Goal: Task Accomplishment & Management: Use online tool/utility

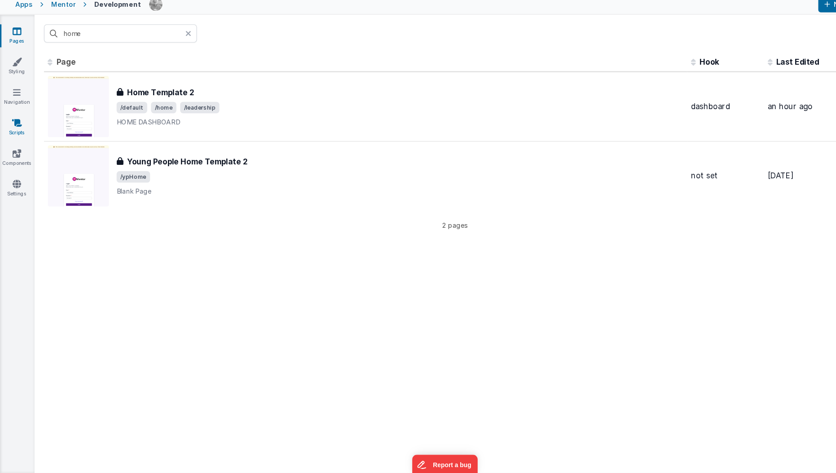
click at [6, 146] on link "Scripts" at bounding box center [16, 148] width 32 height 18
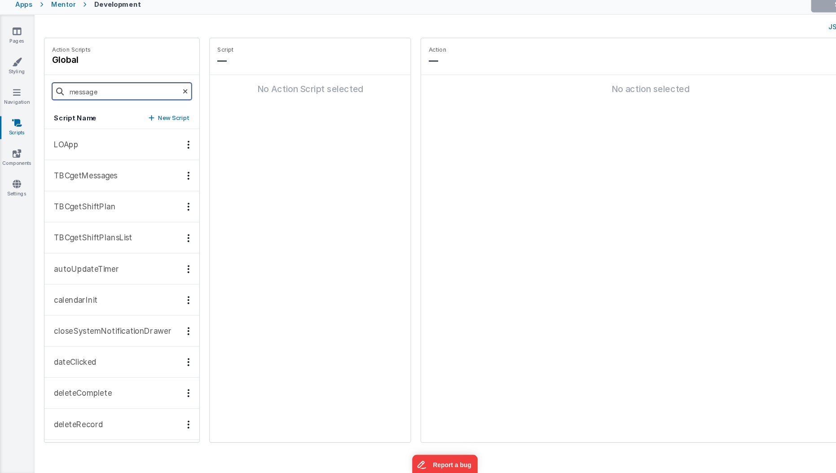
click at [94, 119] on input "message" at bounding box center [114, 114] width 131 height 16
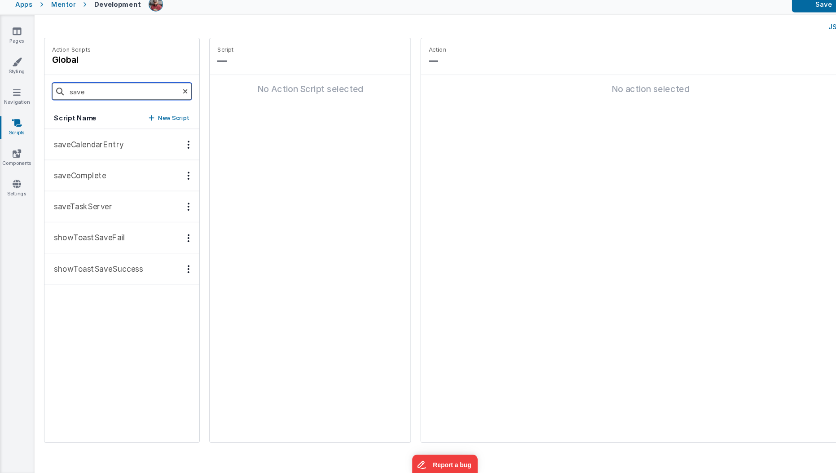
type input "save"
click at [86, 203] on button "saveComplete" at bounding box center [115, 193] width 146 height 29
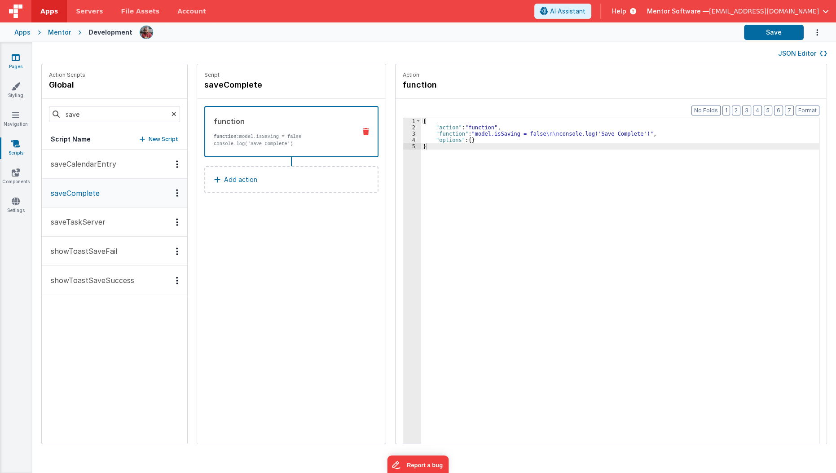
click at [7, 60] on link "Pages" at bounding box center [16, 62] width 32 height 18
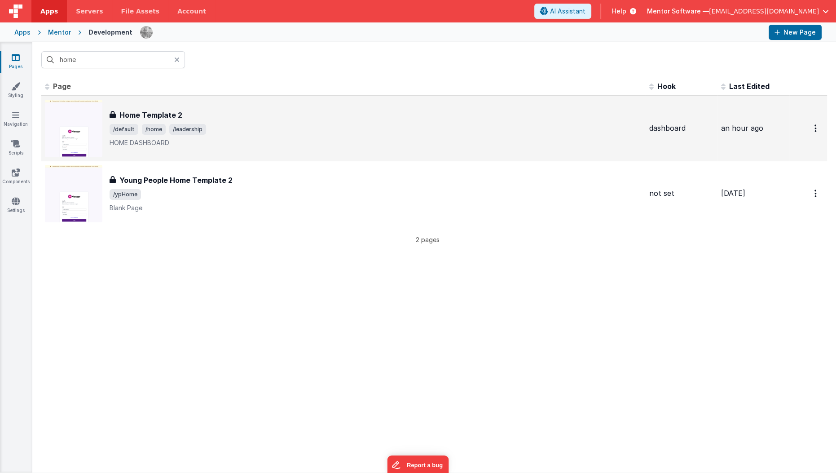
click at [149, 119] on h3 "Home Template 2" at bounding box center [150, 115] width 63 height 11
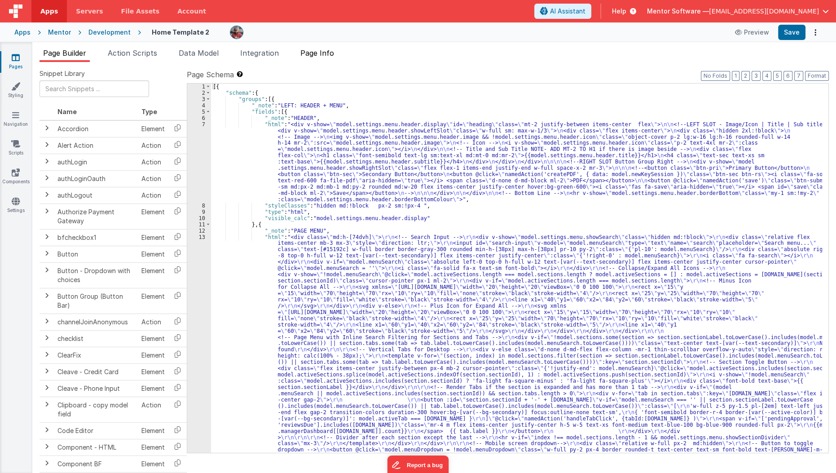
click at [331, 59] on li "Page Info" at bounding box center [317, 55] width 41 height 14
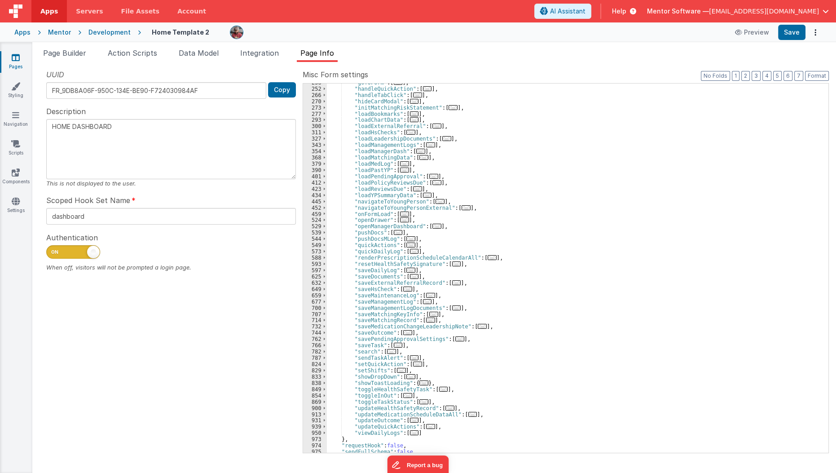
scroll to position [229, 0]
click at [478, 326] on span "..." at bounding box center [482, 326] width 9 height 5
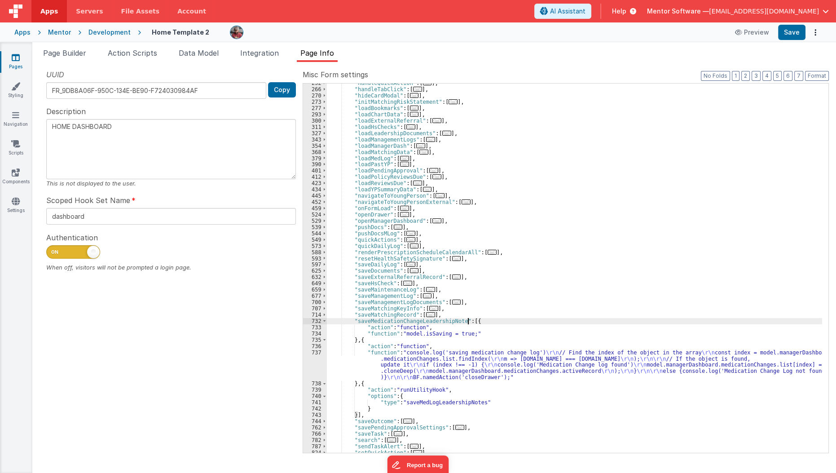
scroll to position [263, 0]
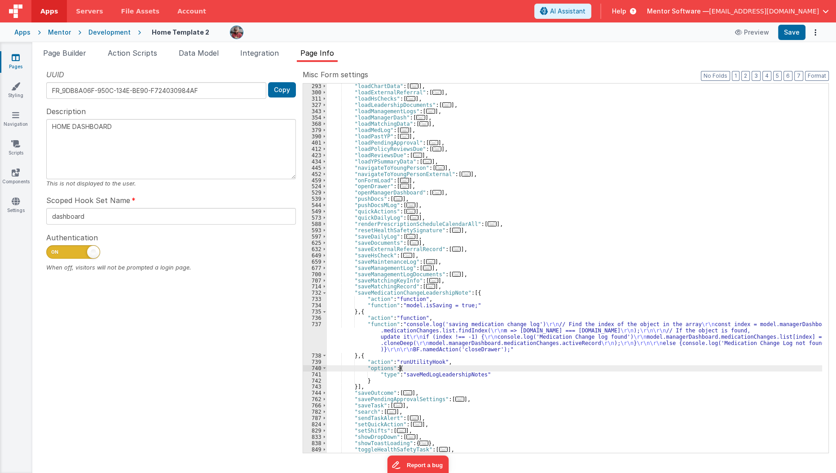
click at [438, 368] on div ""loadChartData" : [ ... ] , "loadExternalReferral" : [ ... ] , "loadHsChecks" :…" at bounding box center [575, 274] width 496 height 382
type textarea "HOME DASHBOARD"
click at [464, 375] on div ""loadChartData" : [ ... ] , "loadExternalReferral" : [ ... ] , "loadHsChecks" :…" at bounding box center [575, 274] width 496 height 382
type textarea "HOME DASHBOARD"
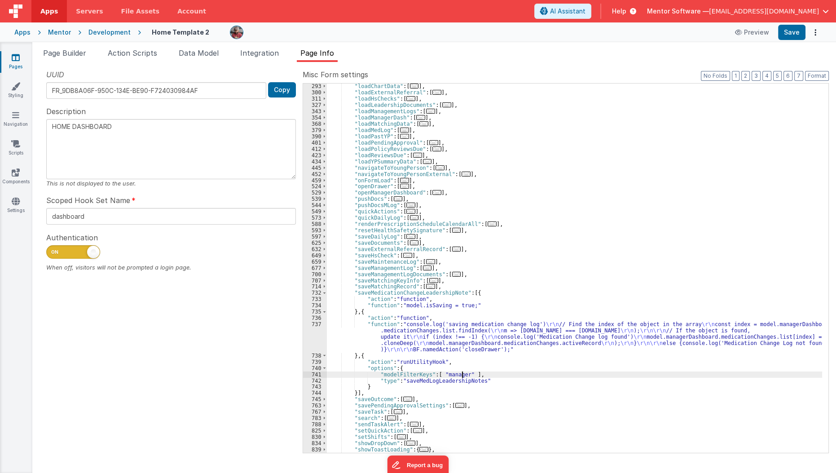
type textarea "HOME DASHBOARD"
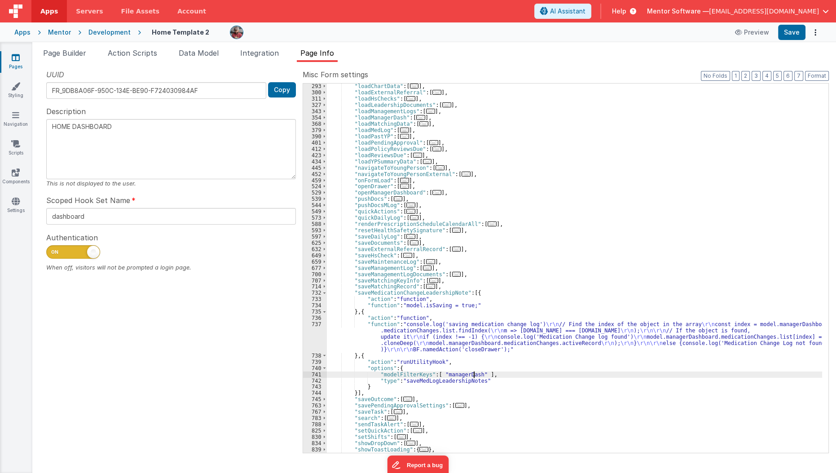
type textarea "HOME DASHBOARD"
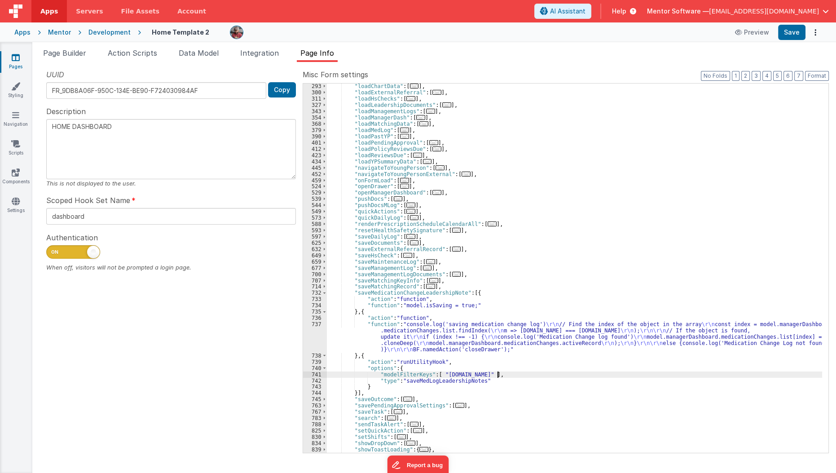
type textarea "HOME DASHBOARD"
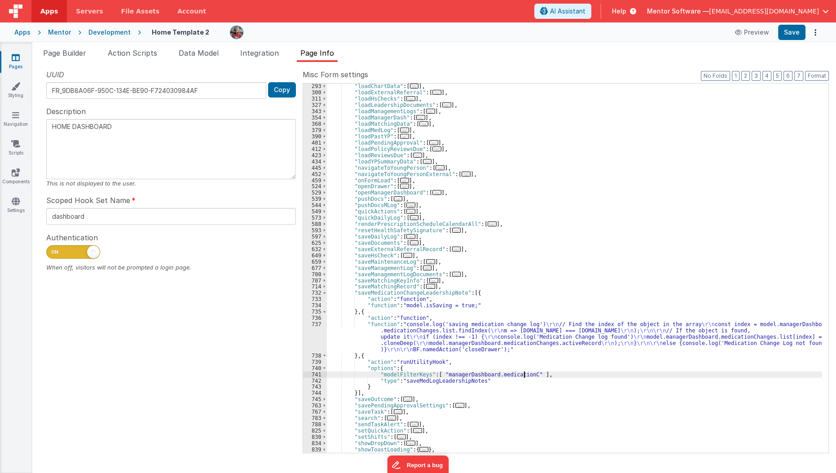
type textarea "HOME DASHBOARD"
click at [795, 36] on button "Save" at bounding box center [791, 32] width 27 height 15
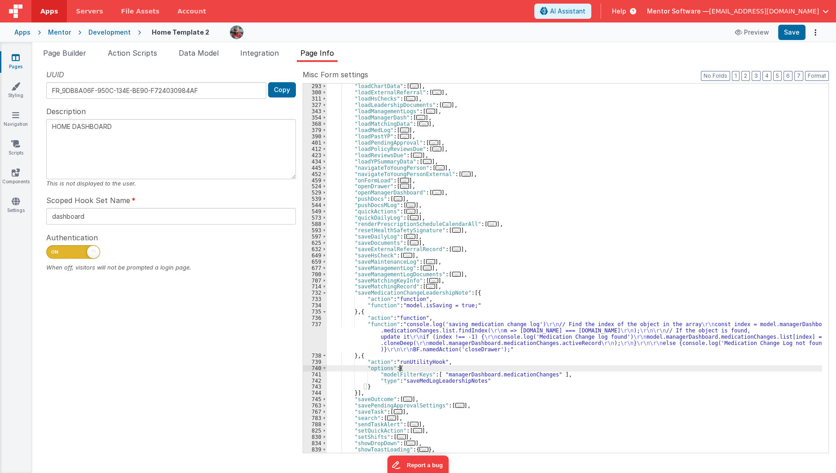
click at [405, 370] on div ""loadChartData" : [ ... ] , "loadExternalReferral" : [ ... ] , "loadHsChecks" :…" at bounding box center [575, 274] width 496 height 382
type textarea "HOME DASHBOARD"
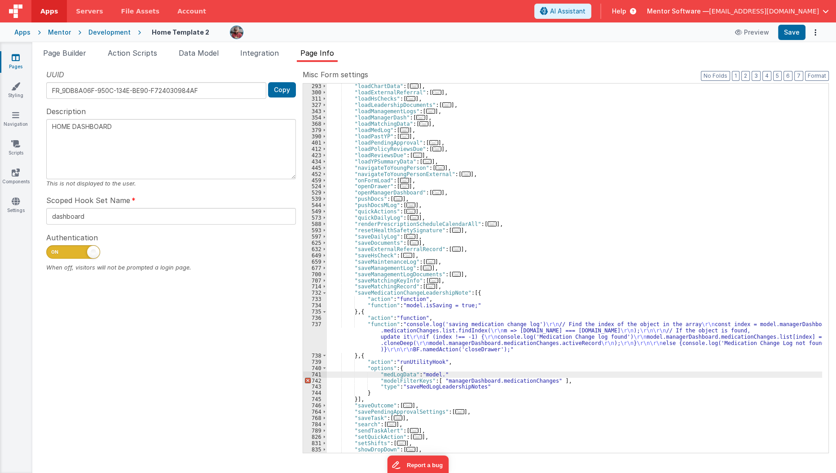
paste textarea
type textarea "HOME DASHBOARD"
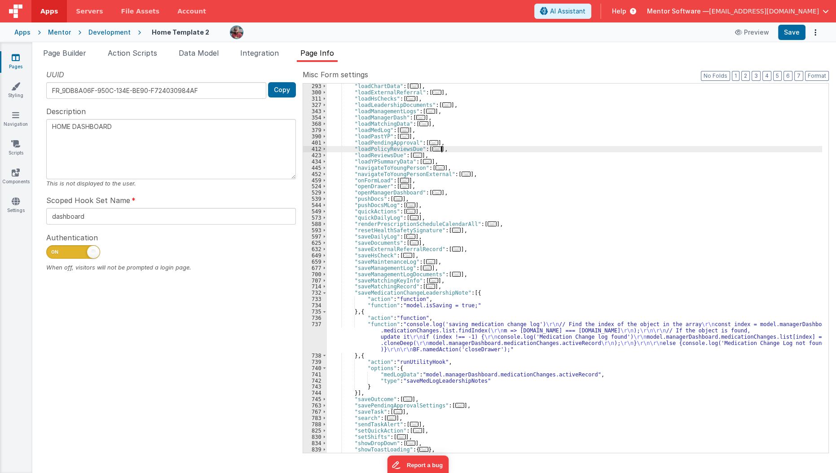
click at [534, 151] on div ""loadChartData" : [ ... ] , "loadExternalReferral" : [ ... ] , "loadHsChecks" :…" at bounding box center [575, 274] width 496 height 382
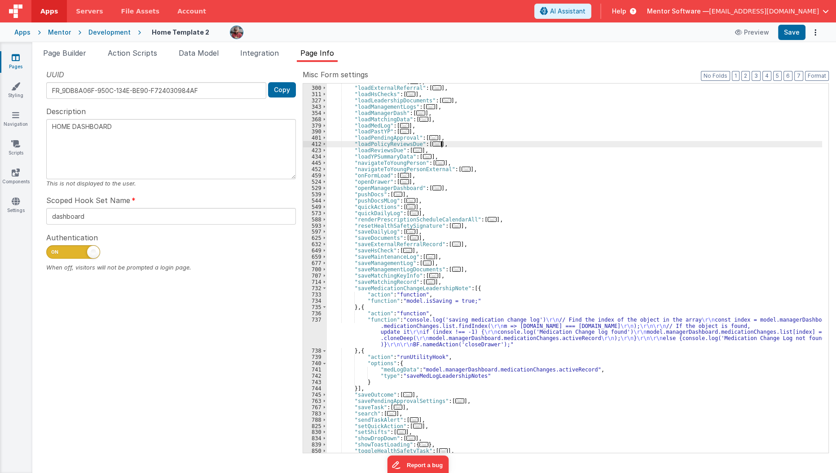
scroll to position [268, 0]
click at [595, 370] on div ""loadChartData" : [ ... ] , "loadExternalReferral" : [ ... ] , "loadHsChecks" :…" at bounding box center [575, 269] width 496 height 382
type textarea "HOME DASHBOARD"
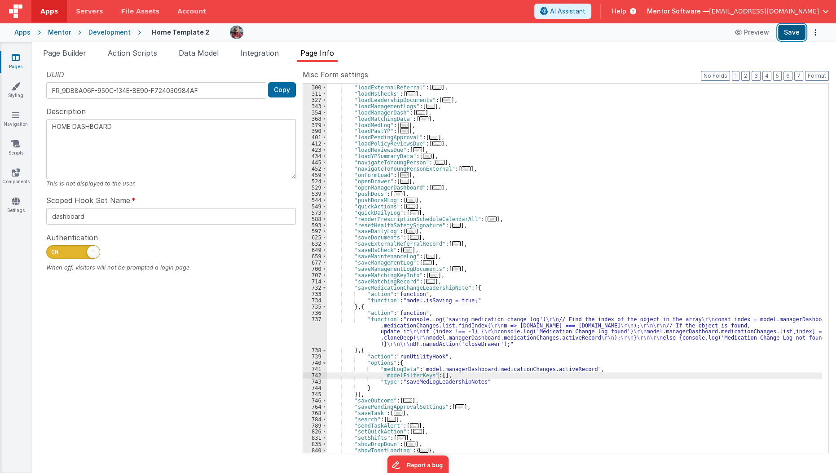
click at [785, 33] on button "Save" at bounding box center [791, 32] width 27 height 15
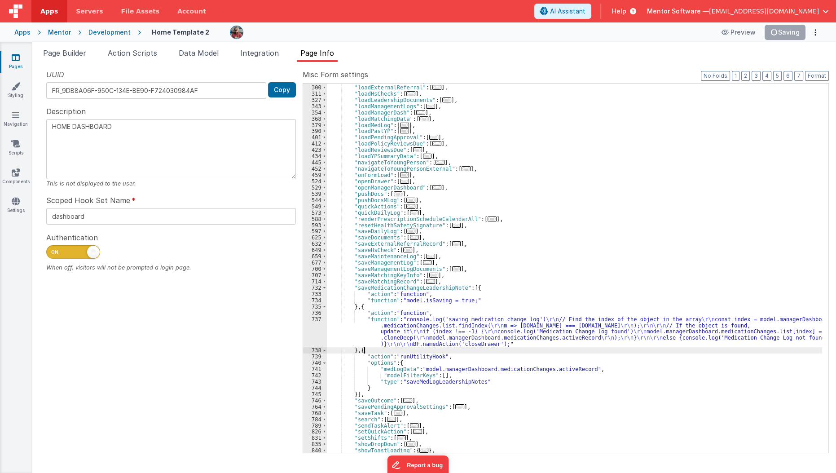
click at [445, 351] on div ""loadChartData" : [ ... ] , "loadExternalReferral" : [ ... ] , "loadHsChecks" :…" at bounding box center [575, 269] width 496 height 382
click at [449, 358] on div ""loadChartData" : [ ... ] , "loadExternalReferral" : [ ... ] , "loadHsChecks" :…" at bounding box center [575, 269] width 496 height 382
type textarea "HOME DASHBOARD"
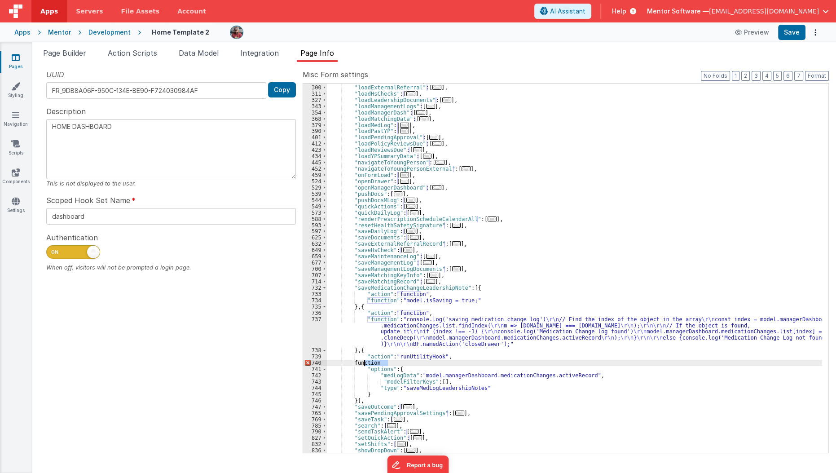
type textarea "HOME DASHBOARD"
click at [421, 374] on div ""loadChartData" : [ ... ] , "loadExternalReferral" : [ ... ] , "loadHsChecks" :…" at bounding box center [575, 269] width 496 height 382
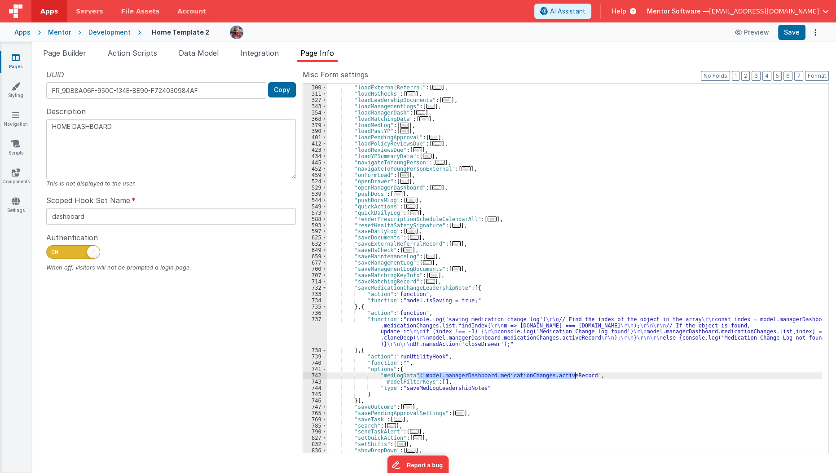
type textarea "HOME DASHBOARD"
click at [318, 362] on div "740" at bounding box center [315, 363] width 24 height 6
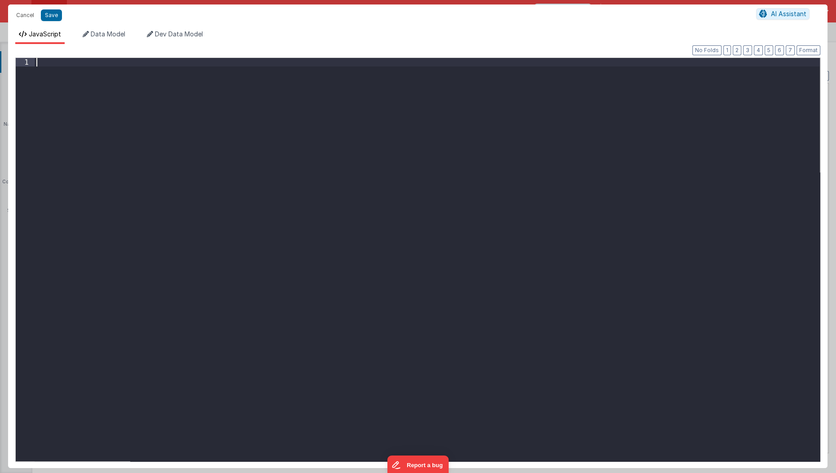
click at [262, 209] on div at bounding box center [428, 268] width 786 height 421
paste textarea
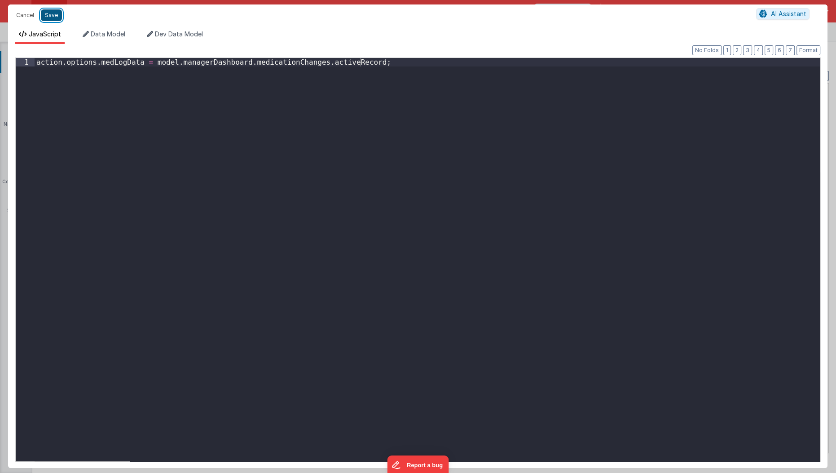
click at [47, 15] on button "Save" at bounding box center [51, 15] width 21 height 12
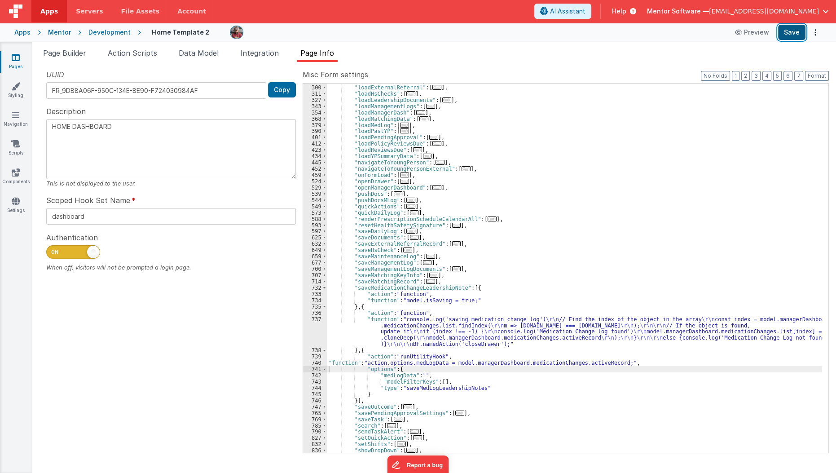
click at [790, 35] on button "Save" at bounding box center [791, 32] width 27 height 15
click at [820, 76] on button "Format" at bounding box center [817, 76] width 24 height 10
type textarea "HOME DASHBOARD"
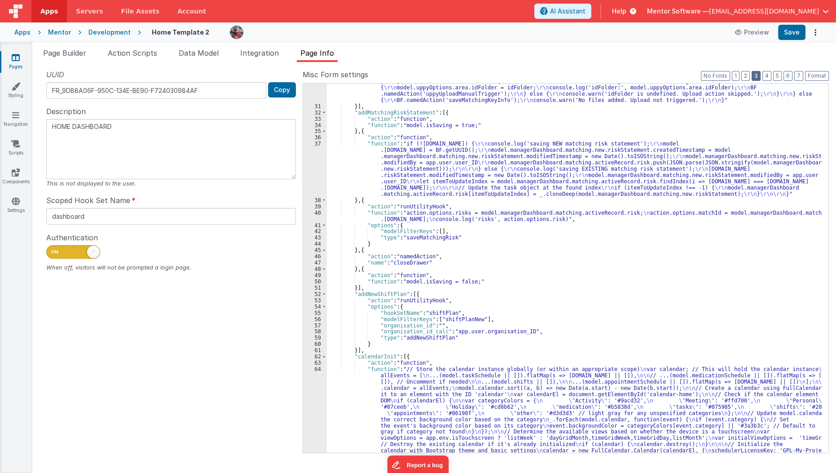
click at [756, 77] on button "3" at bounding box center [756, 76] width 9 height 10
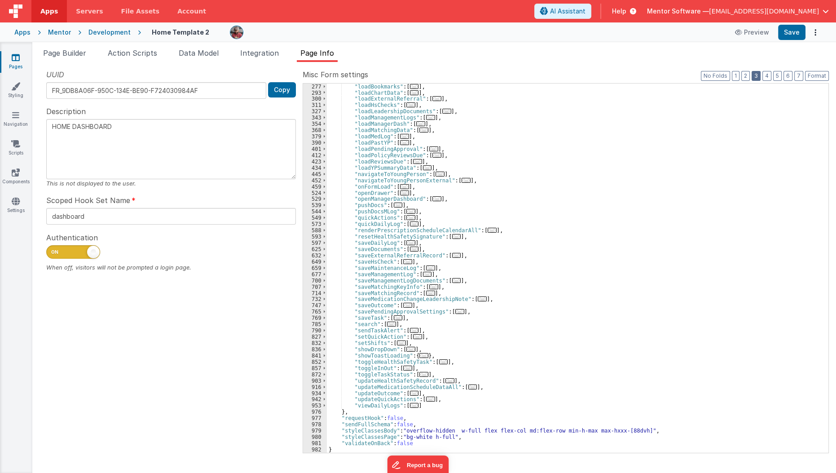
scroll to position [256, 0]
click at [478, 298] on span "..." at bounding box center [482, 298] width 9 height 5
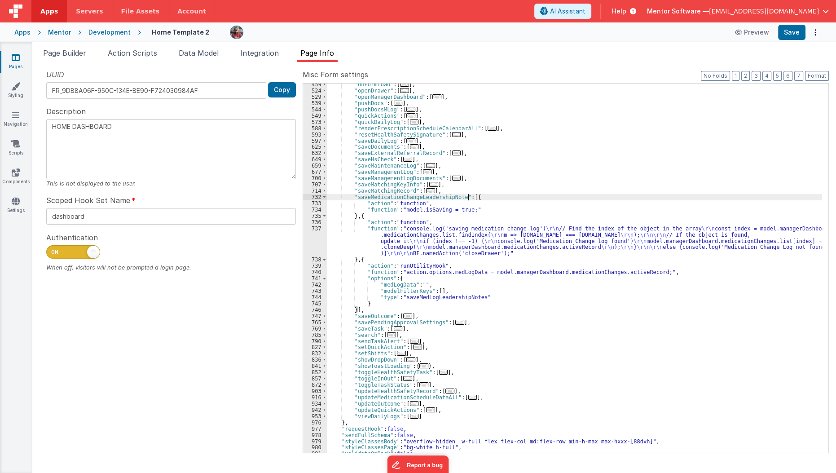
scroll to position [360, 0]
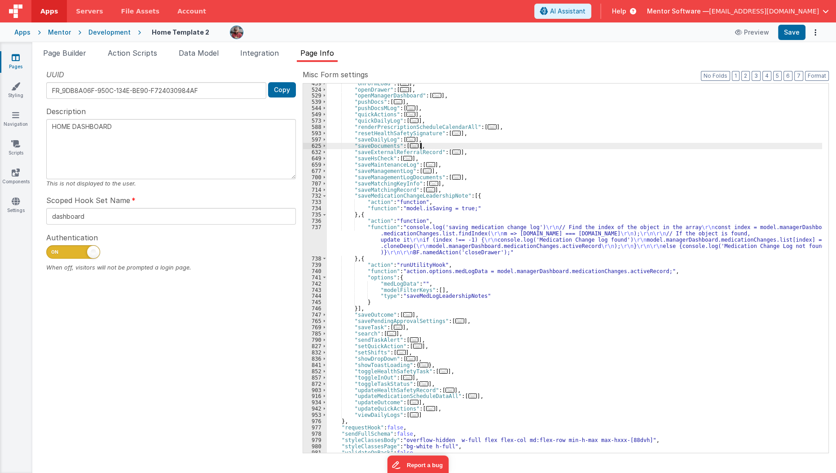
click at [483, 145] on div ""onFormLoad" : [ ... ] , "openDrawer" : [ ... ] , "openManagerDashboard" : [ ..…" at bounding box center [575, 271] width 496 height 382
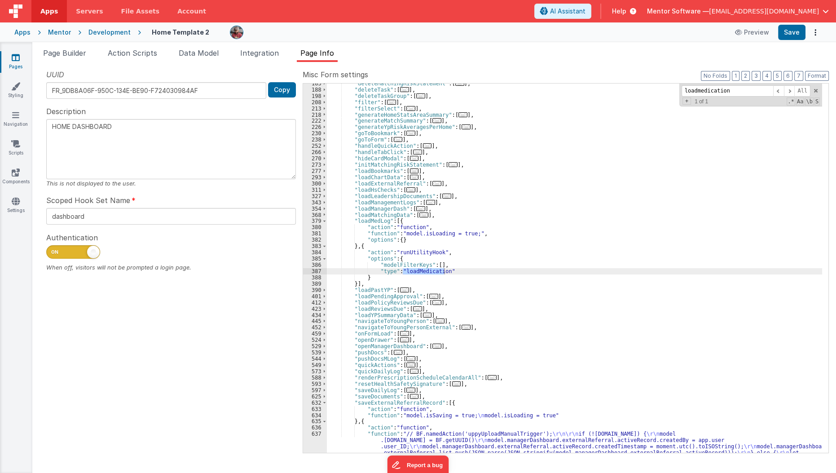
scroll to position [172, 0]
type input "loadmedication"
click at [368, 219] on div ""deleteMatchingRiskStatement" : [ ... ] , "deleteTask" : [ ... ] , "deleteTaskG…" at bounding box center [575, 289] width 496 height 419
click at [62, 52] on span "Page Builder" at bounding box center [64, 53] width 43 height 9
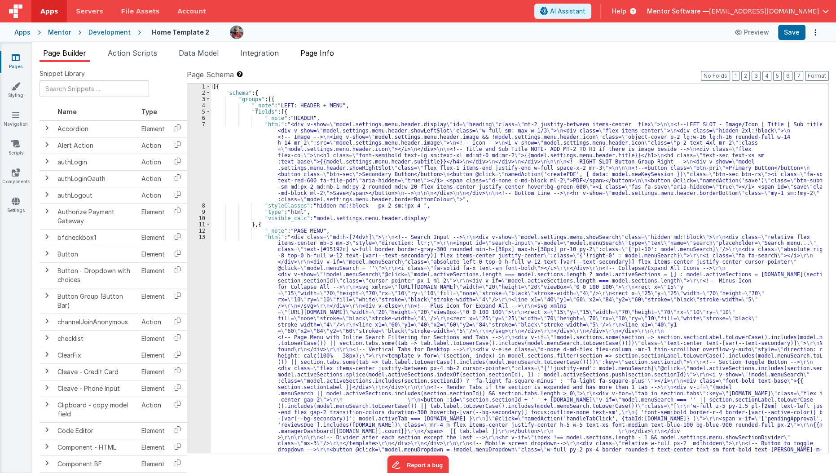
click at [318, 49] on span "Page Info" at bounding box center [317, 53] width 34 height 9
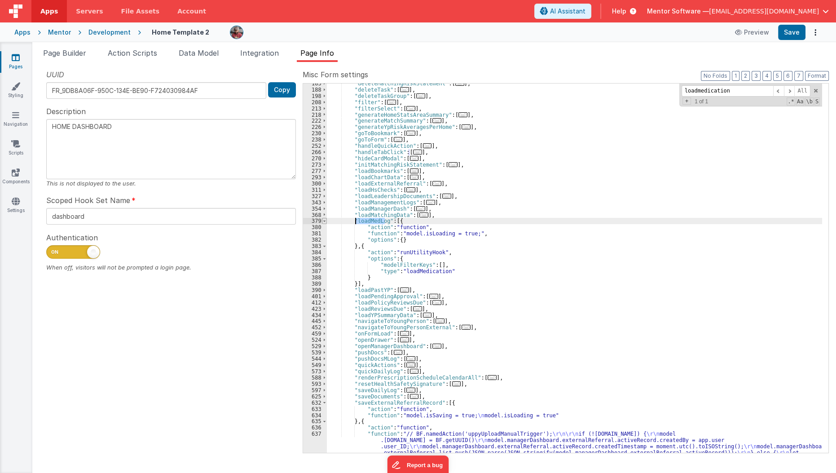
click at [324, 219] on span at bounding box center [324, 221] width 5 height 6
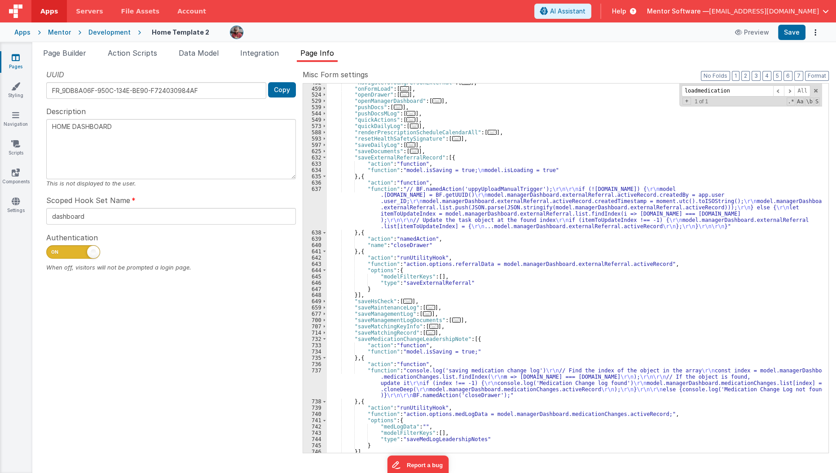
scroll to position [355, 0]
click at [426, 313] on span "..." at bounding box center [427, 313] width 9 height 5
click at [423, 314] on span "..." at bounding box center [427, 313] width 9 height 5
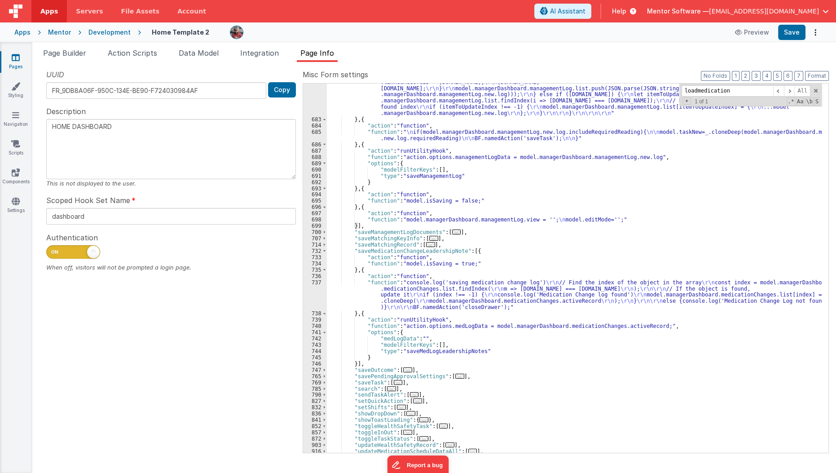
scroll to position [699, 0]
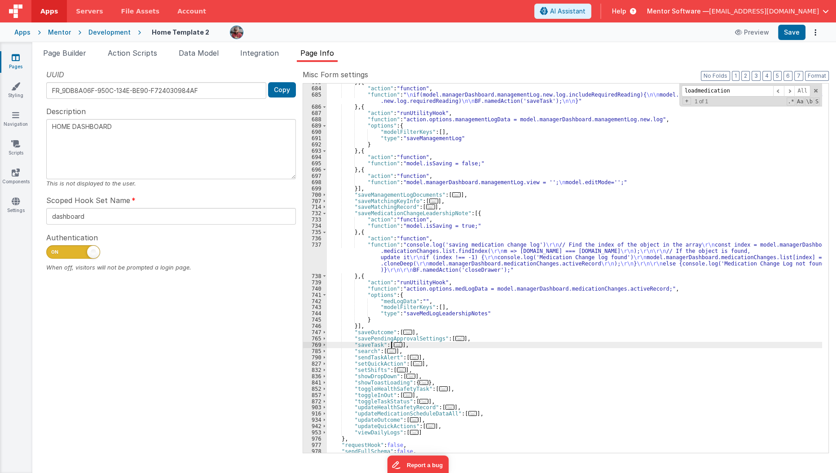
click at [395, 345] on span "..." at bounding box center [398, 344] width 9 height 5
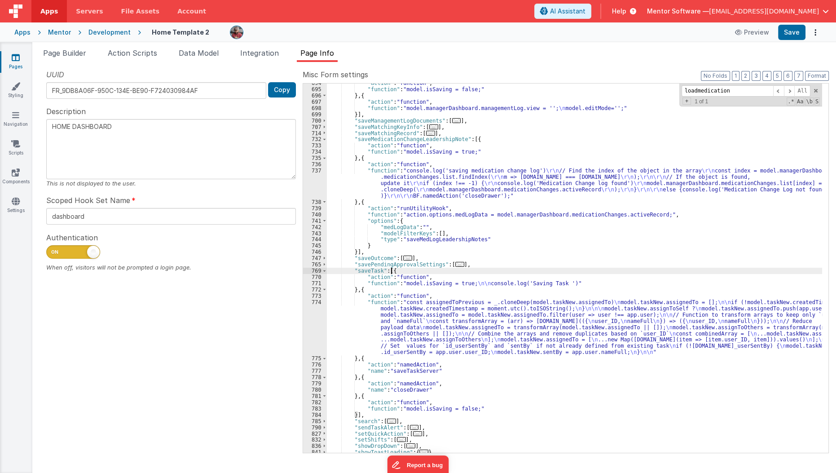
scroll to position [773, 0]
click at [395, 345] on div ""action" : "function" , "function" : "model.isSaving = false;" } , { "action" :…" at bounding box center [575, 271] width 496 height 382
click at [361, 345] on div ""action" : "function" , "function" : "model.isSaving = false;" } , { "action" :…" at bounding box center [575, 271] width 496 height 382
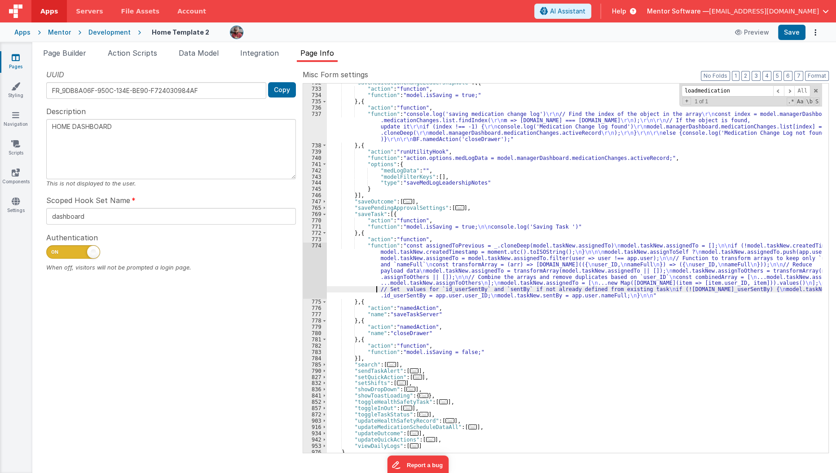
scroll to position [831, 0]
click at [354, 254] on div ""saveMedicationChangeLeadershipNote" : [{ "action" : "function" , "function" : …" at bounding box center [575, 269] width 496 height 382
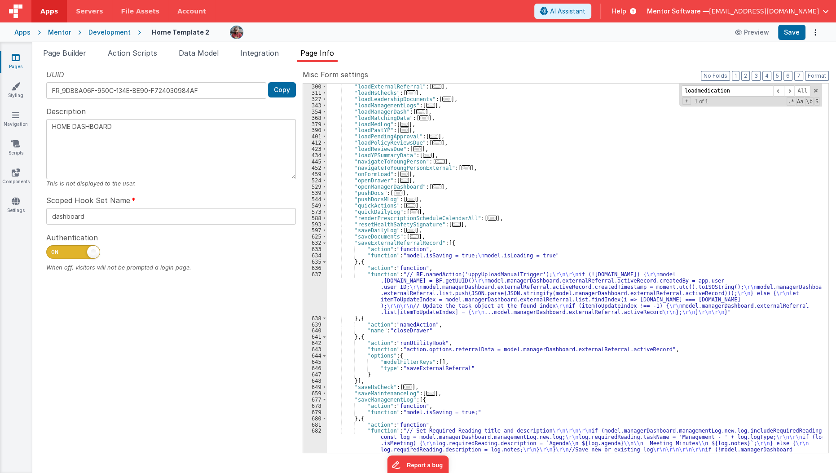
scroll to position [242, 0]
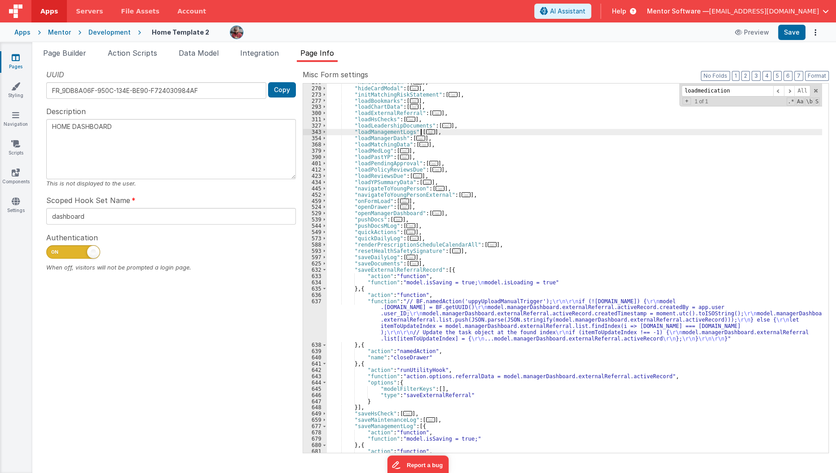
click at [426, 132] on span "..." at bounding box center [430, 131] width 9 height 5
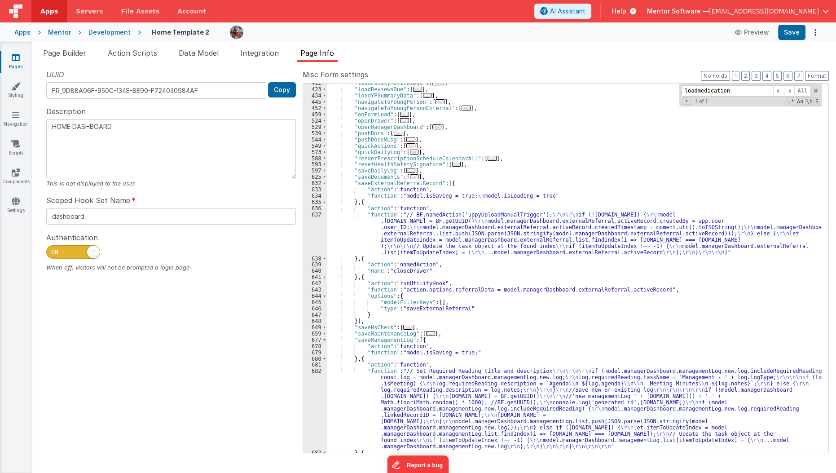
scroll to position [392, 0]
click at [207, 52] on span "Data Model" at bounding box center [199, 53] width 40 height 9
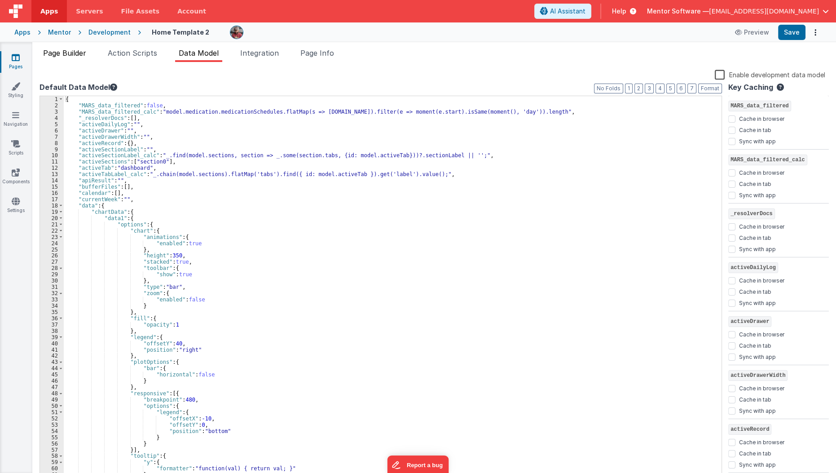
click at [77, 55] on span "Page Builder" at bounding box center [64, 53] width 43 height 9
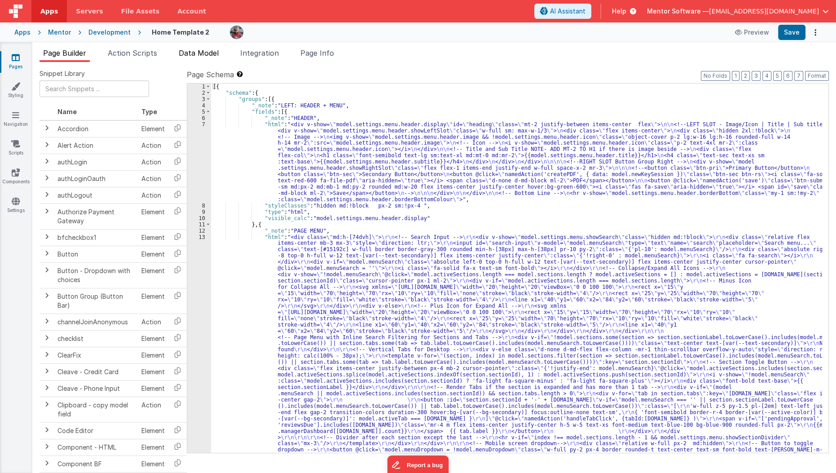
click at [199, 55] on span "Data Model" at bounding box center [199, 53] width 40 height 9
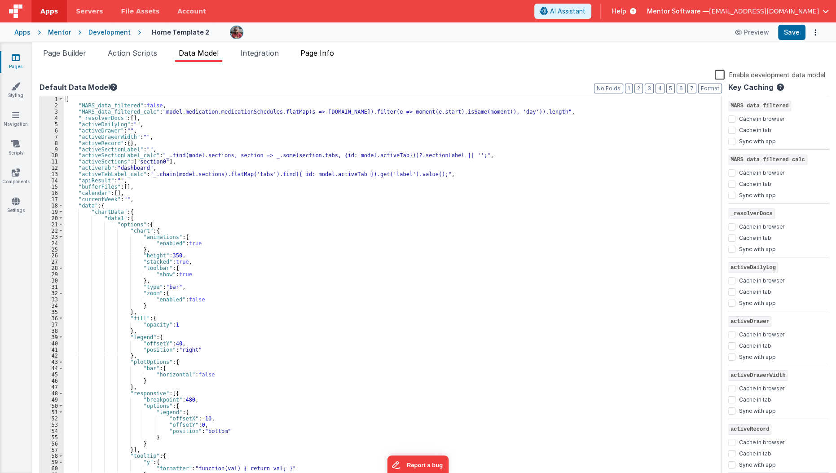
click at [311, 54] on span "Page Info" at bounding box center [317, 53] width 34 height 9
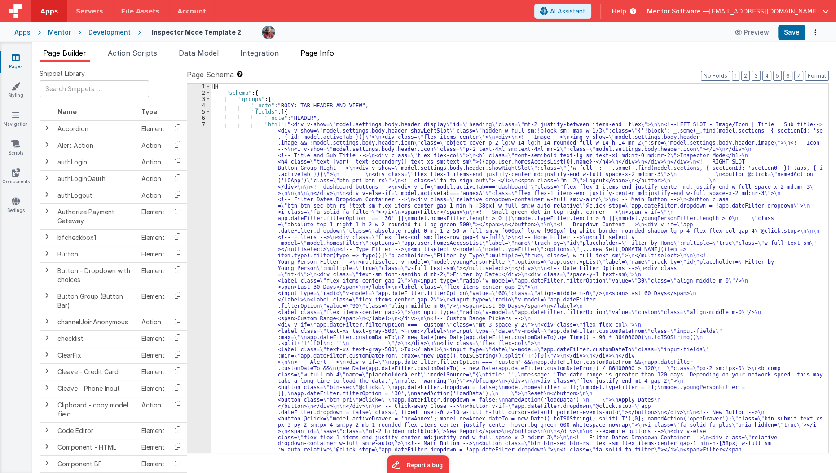
click at [317, 55] on span "Page Info" at bounding box center [317, 53] width 34 height 9
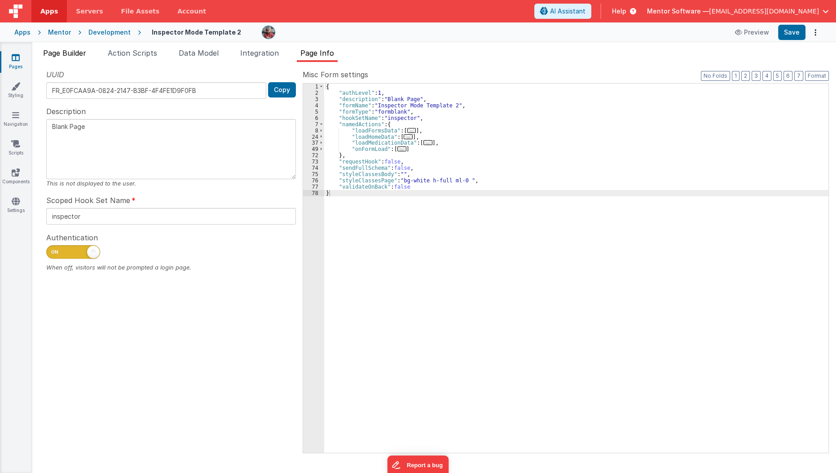
click at [61, 52] on span "Page Builder" at bounding box center [64, 53] width 43 height 9
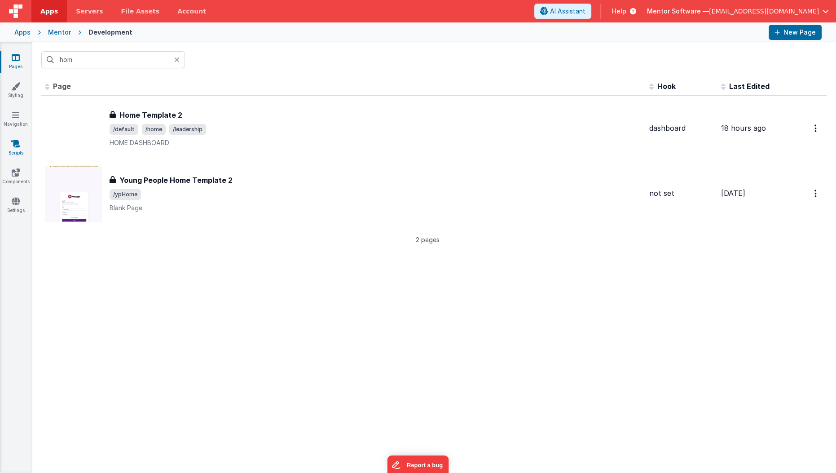
click at [9, 147] on link "Scripts" at bounding box center [16, 148] width 32 height 18
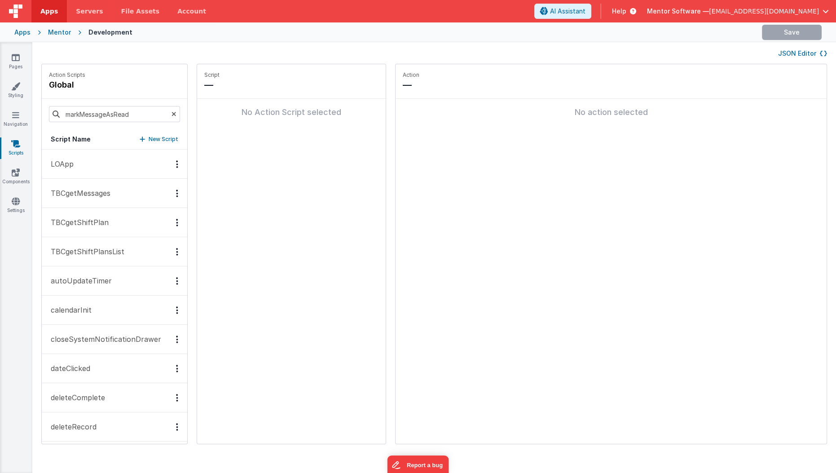
click at [172, 112] on icon at bounding box center [174, 114] width 5 height 31
click at [139, 112] on input at bounding box center [114, 114] width 131 height 16
type input "i"
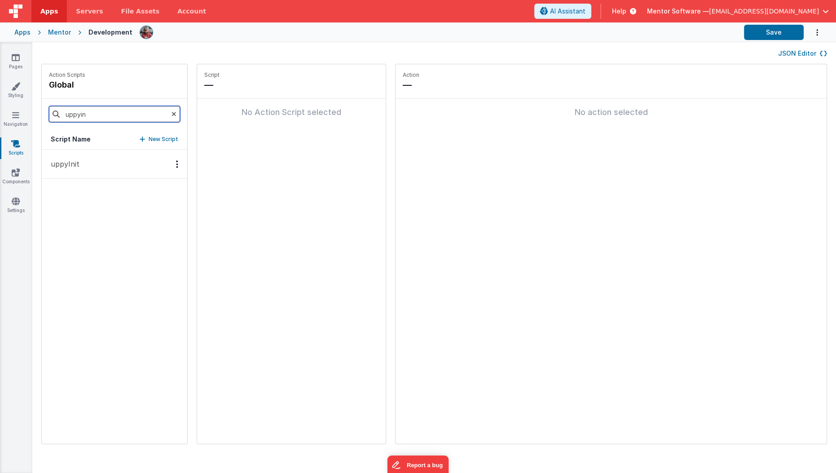
type input "uppyin"
click at [112, 158] on button "uppyInit" at bounding box center [115, 164] width 146 height 29
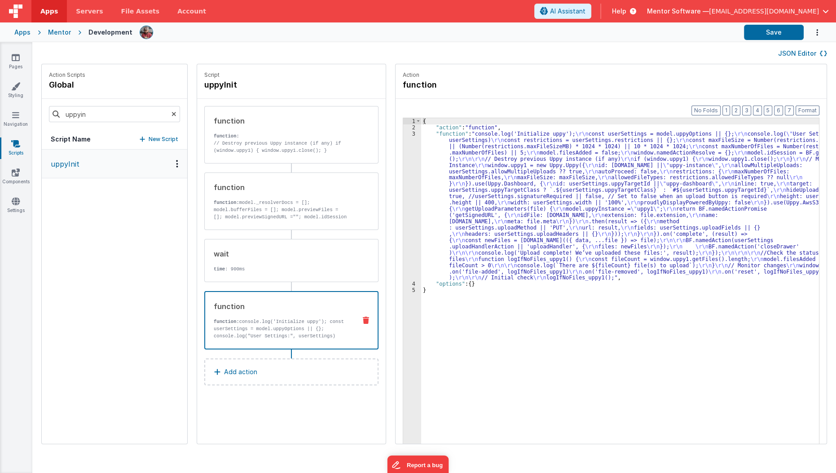
click at [258, 334] on p "function: console.log('Initialize uppy'); const userSettings = model.uppyOption…" at bounding box center [281, 364] width 135 height 93
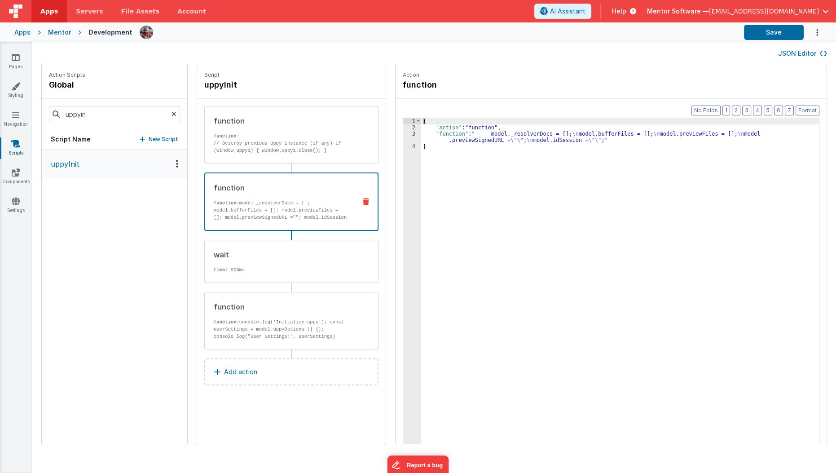
click at [255, 203] on p "function: model._resolverDocs = []; model.bufferFiles = []; model.previewFiles …" at bounding box center [281, 213] width 135 height 29
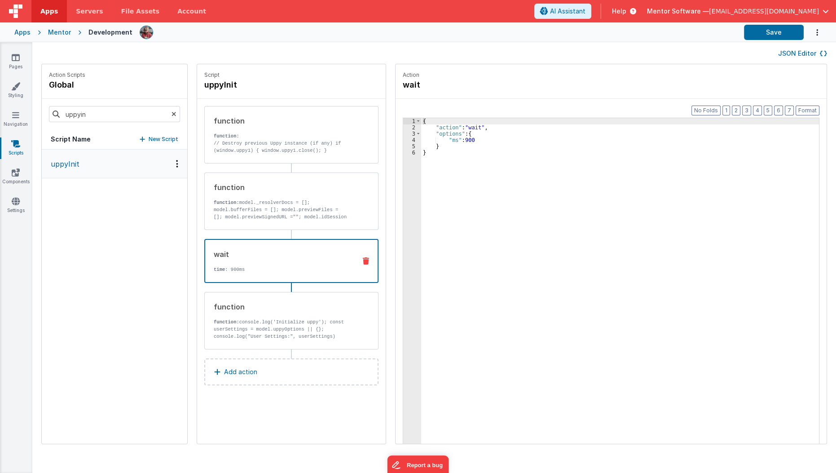
click at [255, 260] on div "wait time : 900ms" at bounding box center [277, 261] width 144 height 24
click at [172, 115] on icon at bounding box center [174, 114] width 5 height 31
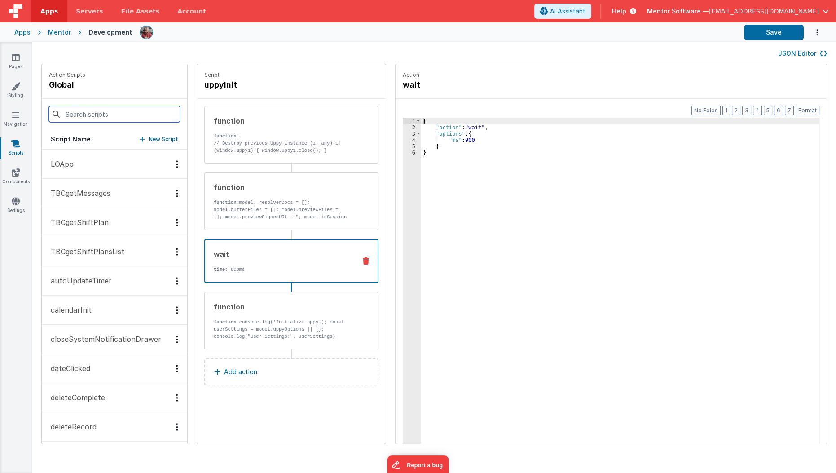
click at [146, 115] on input at bounding box center [114, 114] width 131 height 16
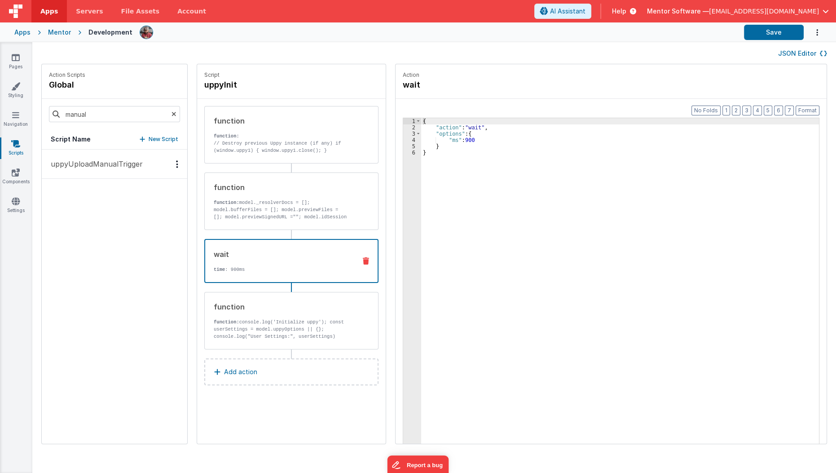
click at [114, 168] on p "uppyUploadManualTrigger" at bounding box center [93, 164] width 97 height 11
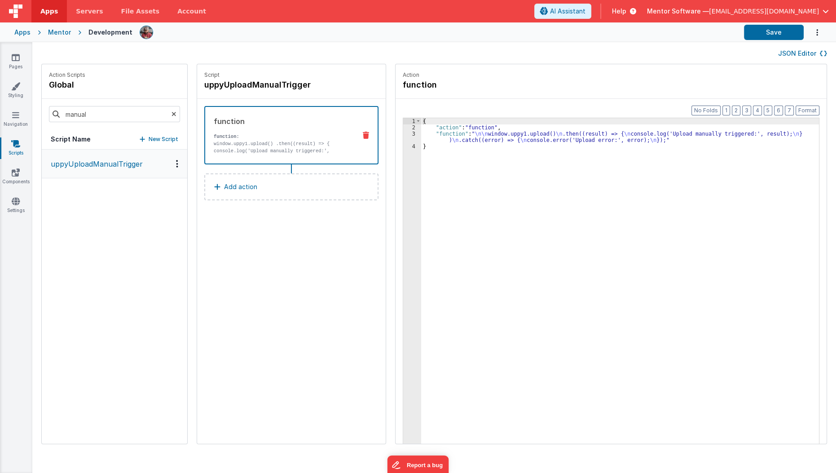
click at [114, 168] on p "uppyUploadManualTrigger" at bounding box center [93, 164] width 97 height 11
click at [92, 113] on input "manual" at bounding box center [114, 114] width 131 height 16
type input "savetask"
click at [66, 163] on p "saveTaskServer" at bounding box center [75, 164] width 60 height 11
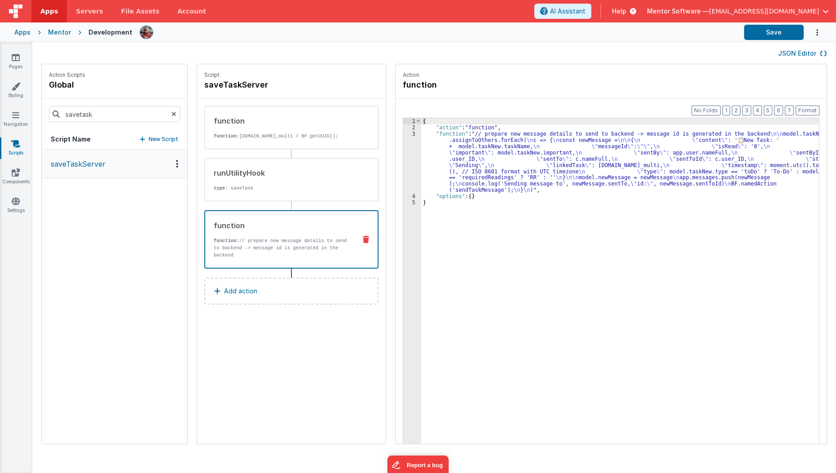
click at [281, 259] on p "model.taskNew.assignToOthers.forEach( c => { const newMessage =" at bounding box center [281, 266] width 135 height 14
click at [296, 187] on p "type : saveTask" at bounding box center [282, 188] width 136 height 7
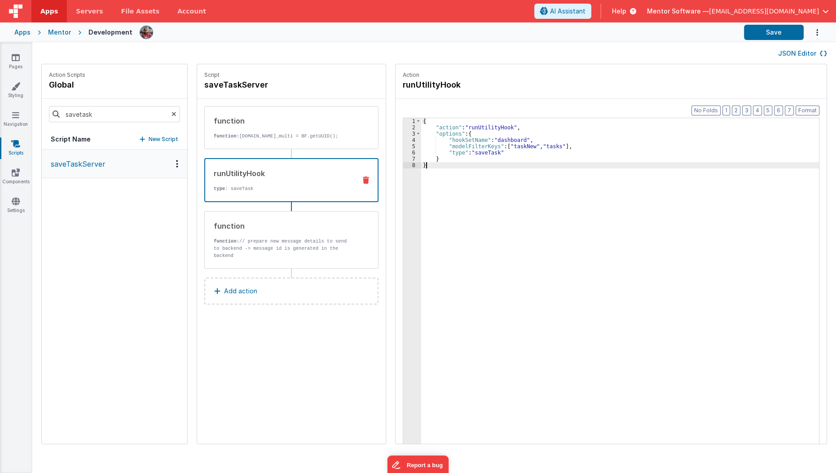
click at [441, 211] on div "{ "action" : "runUtilityHook" , "options" : { "hookSetName" : "dashboard" , "mo…" at bounding box center [625, 301] width 409 height 366
click at [485, 132] on div "{ "action" : "runUtilityHook" , "options" : { "hookSetName" : "dashboard" , "mo…" at bounding box center [625, 301] width 409 height 366
click at [403, 131] on div "3" at bounding box center [413, 134] width 21 height 6
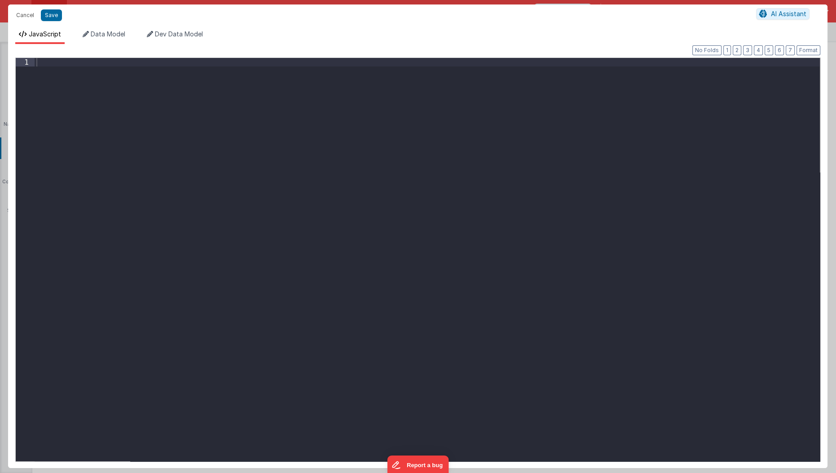
click at [403, 131] on div "Cancel Save AI Assistant JavaScript Data Model Dev Data Model Format 7 6 5 4 3 …" at bounding box center [418, 236] width 836 height 473
click at [343, 111] on div at bounding box center [428, 268] width 786 height 421
click at [44, 18] on button "Save" at bounding box center [51, 15] width 21 height 12
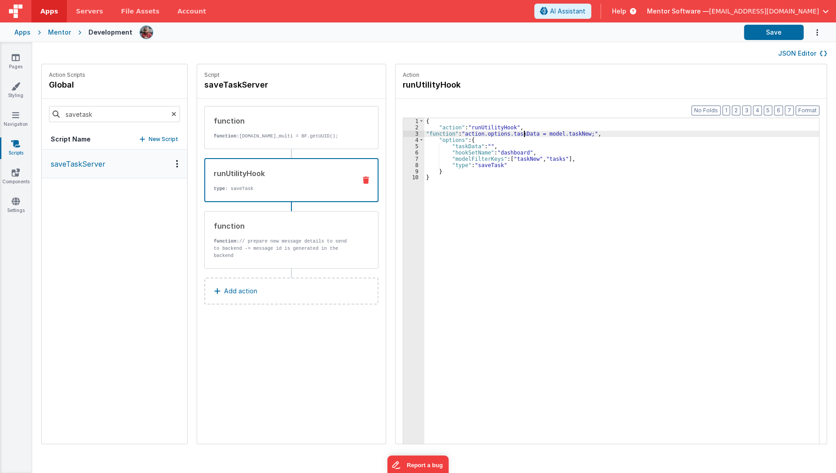
click at [512, 133] on div "{ "action" : "runUtilityHook" , "function" : "action.options.taskData = model.t…" at bounding box center [627, 301] width 406 height 366
click at [486, 155] on div "{ "action" : "runUtilityHook" , "function" : "action.options.taskData = model.t…" at bounding box center [627, 301] width 406 height 366
click at [781, 31] on button "Save" at bounding box center [774, 32] width 60 height 15
click at [507, 162] on div "{ "action" : "runUtilityHook" , "function" : "action.options.taskData = model.t…" at bounding box center [627, 301] width 406 height 366
click at [487, 157] on div "{ "action" : "runUtilityHook" , "function" : "action.options.taskData = model.t…" at bounding box center [627, 301] width 406 height 366
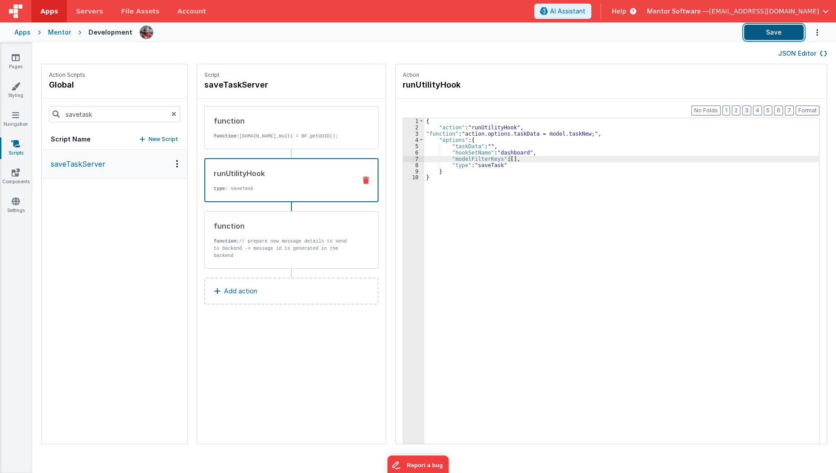
click at [767, 35] on button "Save" at bounding box center [774, 32] width 60 height 15
click at [778, 30] on button "Save" at bounding box center [774, 32] width 60 height 15
click at [750, 25] on button "Save" at bounding box center [774, 32] width 60 height 15
click at [758, 26] on button "Save" at bounding box center [774, 32] width 60 height 15
click at [465, 241] on div "{ "action" : "runUtilityHook" , "function" : "action.options.taskData = model.t…" at bounding box center [627, 301] width 406 height 366
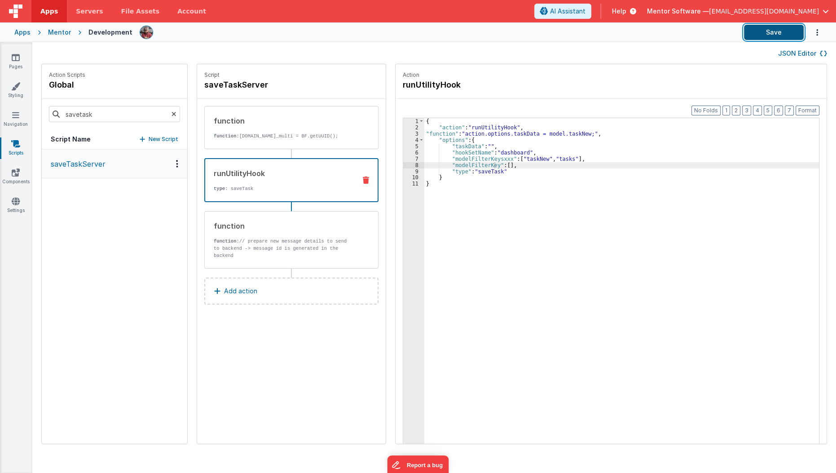
click at [765, 31] on button "Save" at bounding box center [774, 32] width 60 height 15
click at [494, 159] on div "{ "action" : "runUtilityHook" , "function" : "action.options.taskData = model.t…" at bounding box center [627, 301] width 406 height 366
click at [483, 165] on div "{ "action" : "runUtilityHook" , "function" : "action.options.taskData = model.t…" at bounding box center [627, 301] width 406 height 366
click at [761, 29] on button "Save" at bounding box center [774, 32] width 60 height 15
